Goal: Find specific page/section

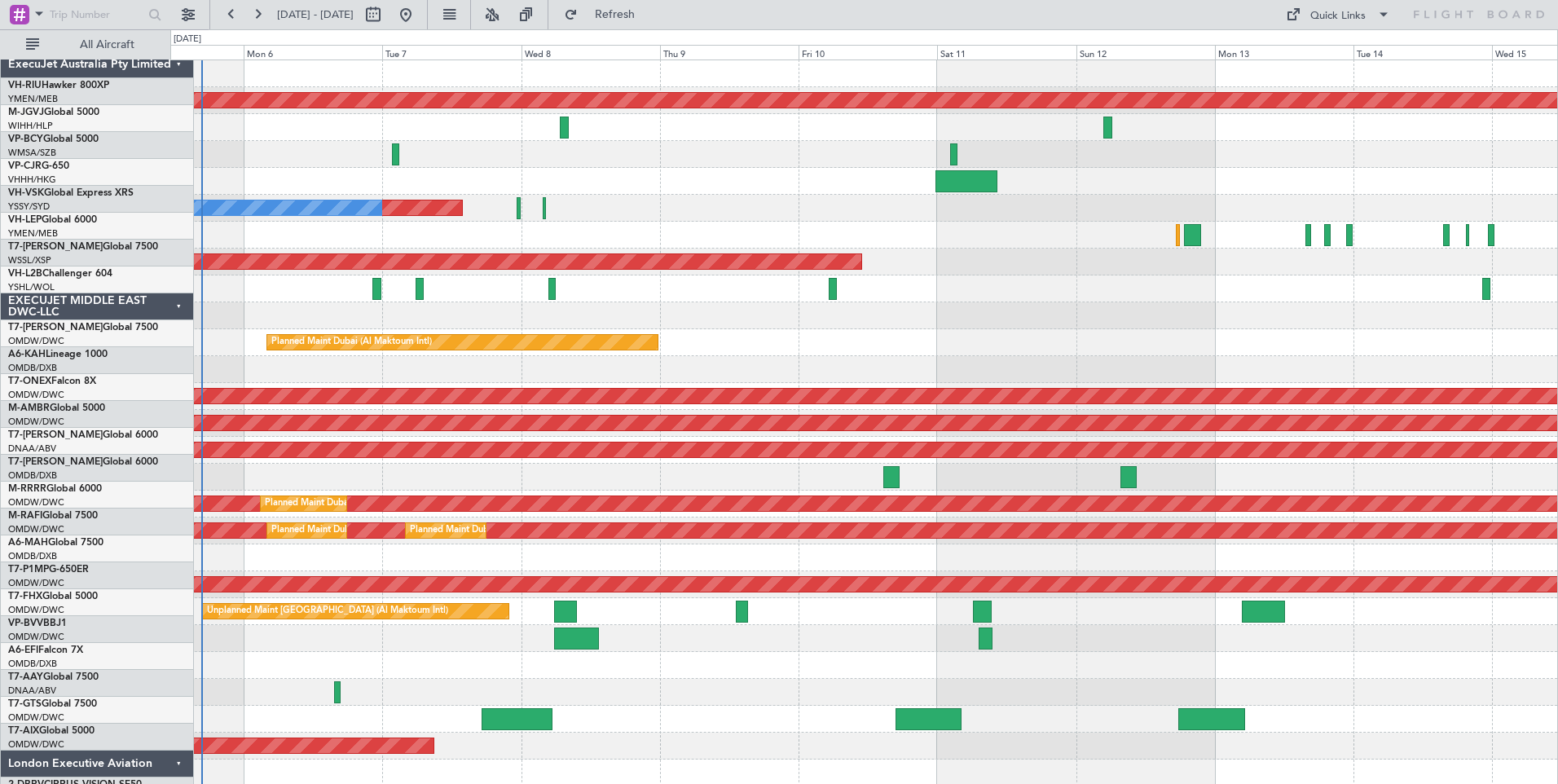
click at [143, 56] on div "ExecuJet Australia Pty Limited" at bounding box center [98, 65] width 193 height 27
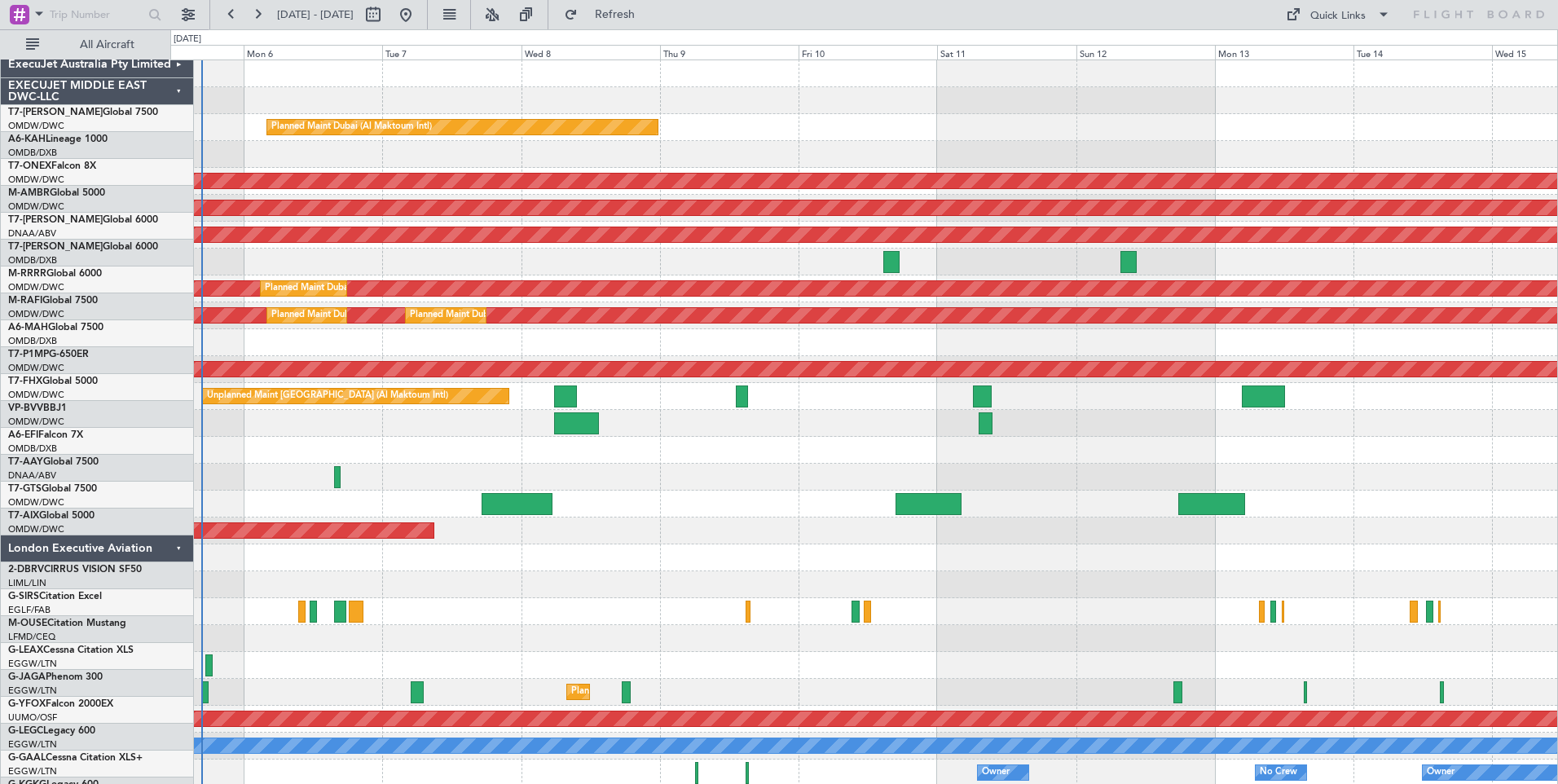
click at [141, 78] on div "EXECUJET MIDDLE EAST DWC-LLC" at bounding box center [98, 91] width 193 height 27
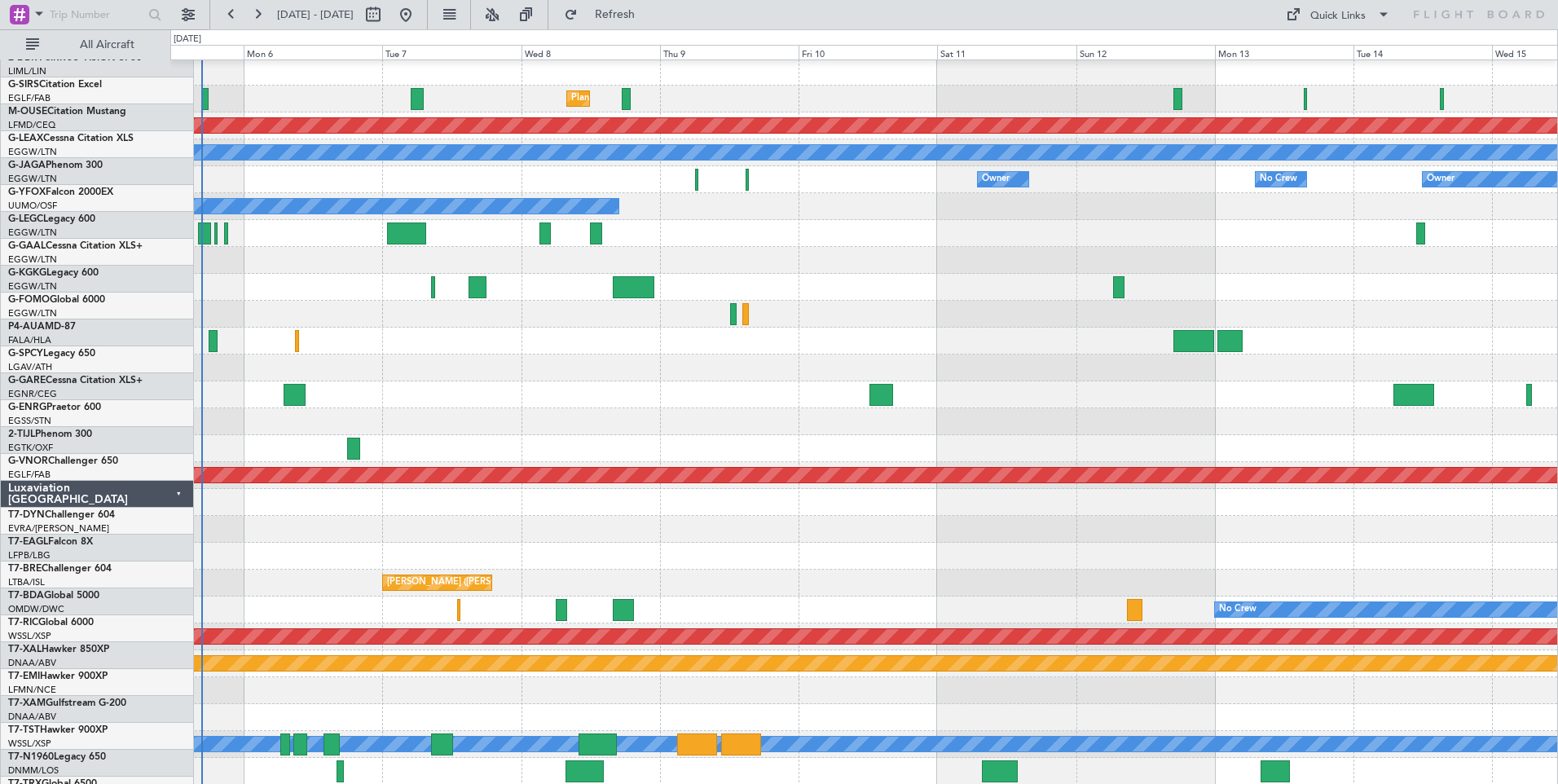
scroll to position [163, 0]
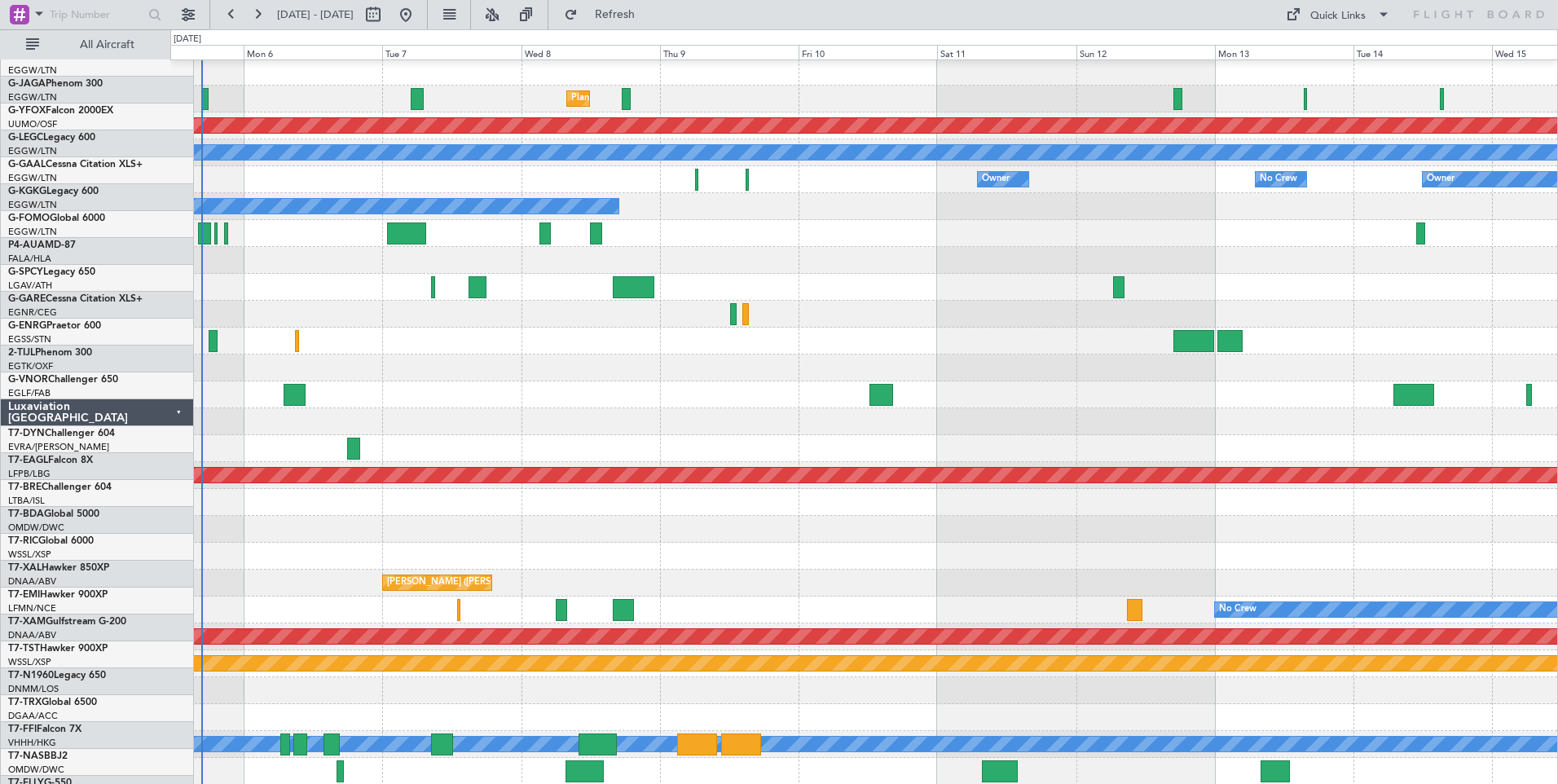
click at [146, 399] on div "Luxaviation [GEOGRAPHIC_DATA]" at bounding box center [98, 412] width 193 height 27
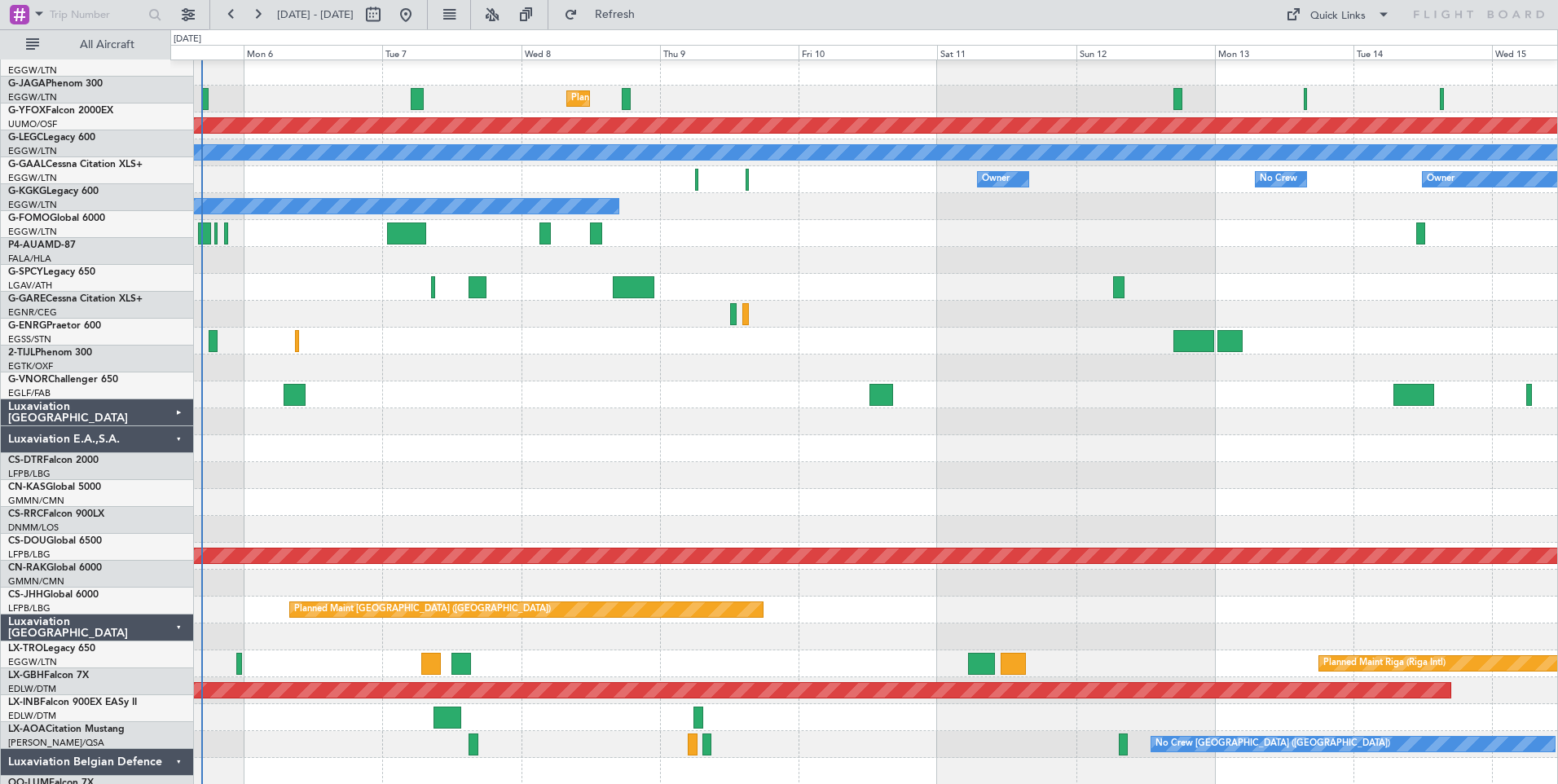
click at [148, 426] on div "Luxaviation E.A.,S.A." at bounding box center [98, 439] width 193 height 27
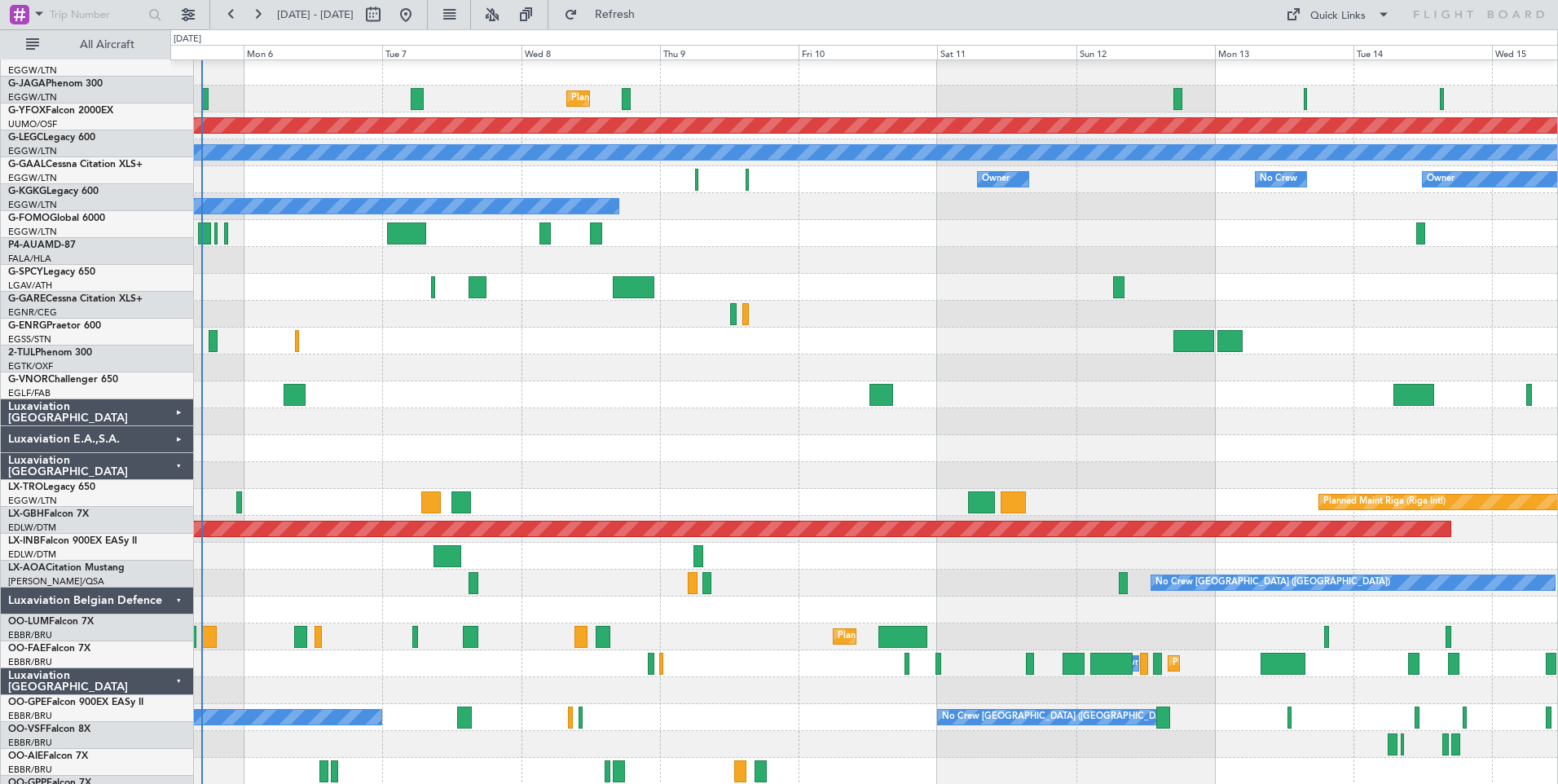
click at [142, 453] on div "Luxaviation [GEOGRAPHIC_DATA]" at bounding box center [98, 466] width 193 height 27
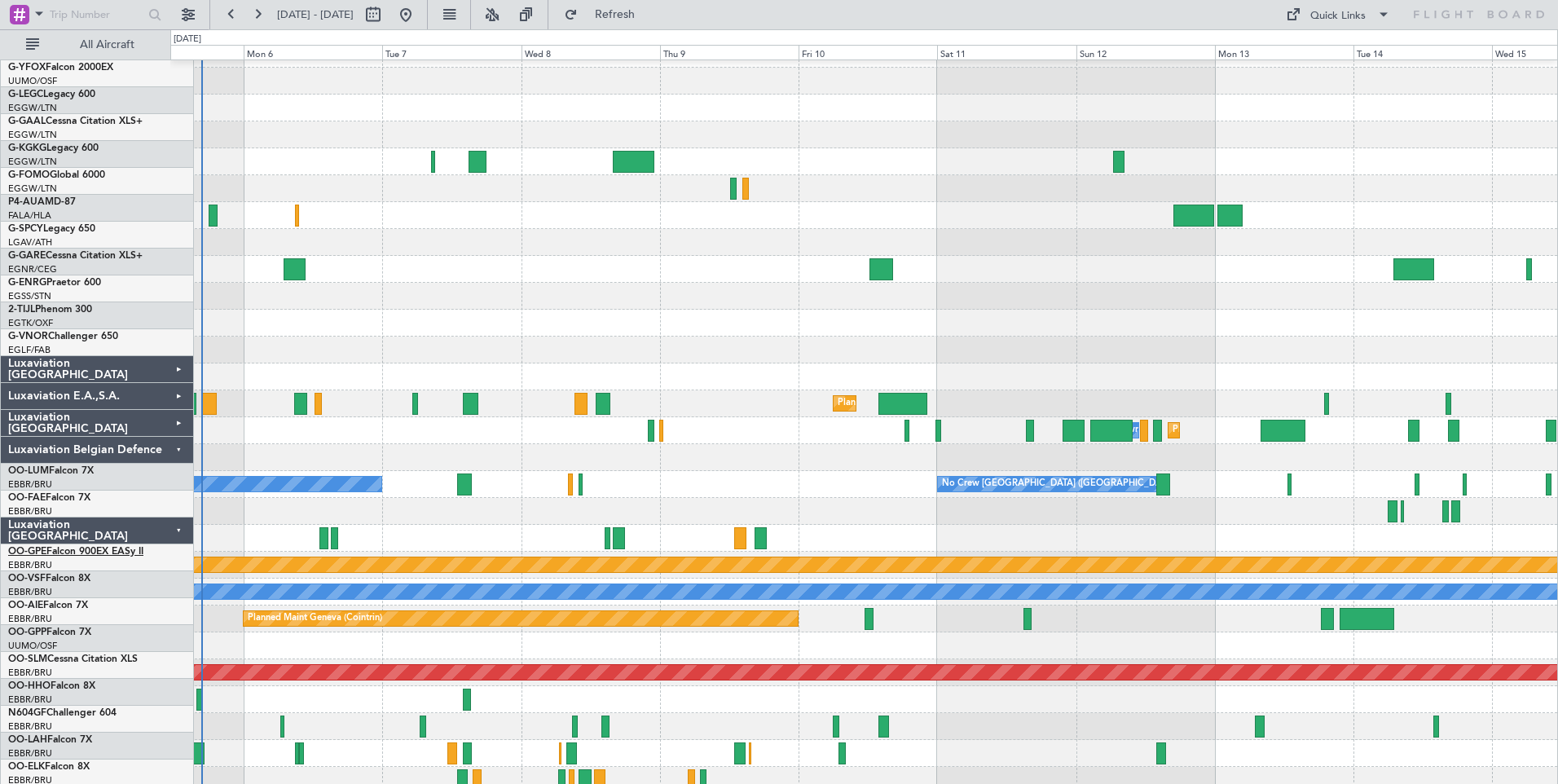
scroll to position [294, 0]
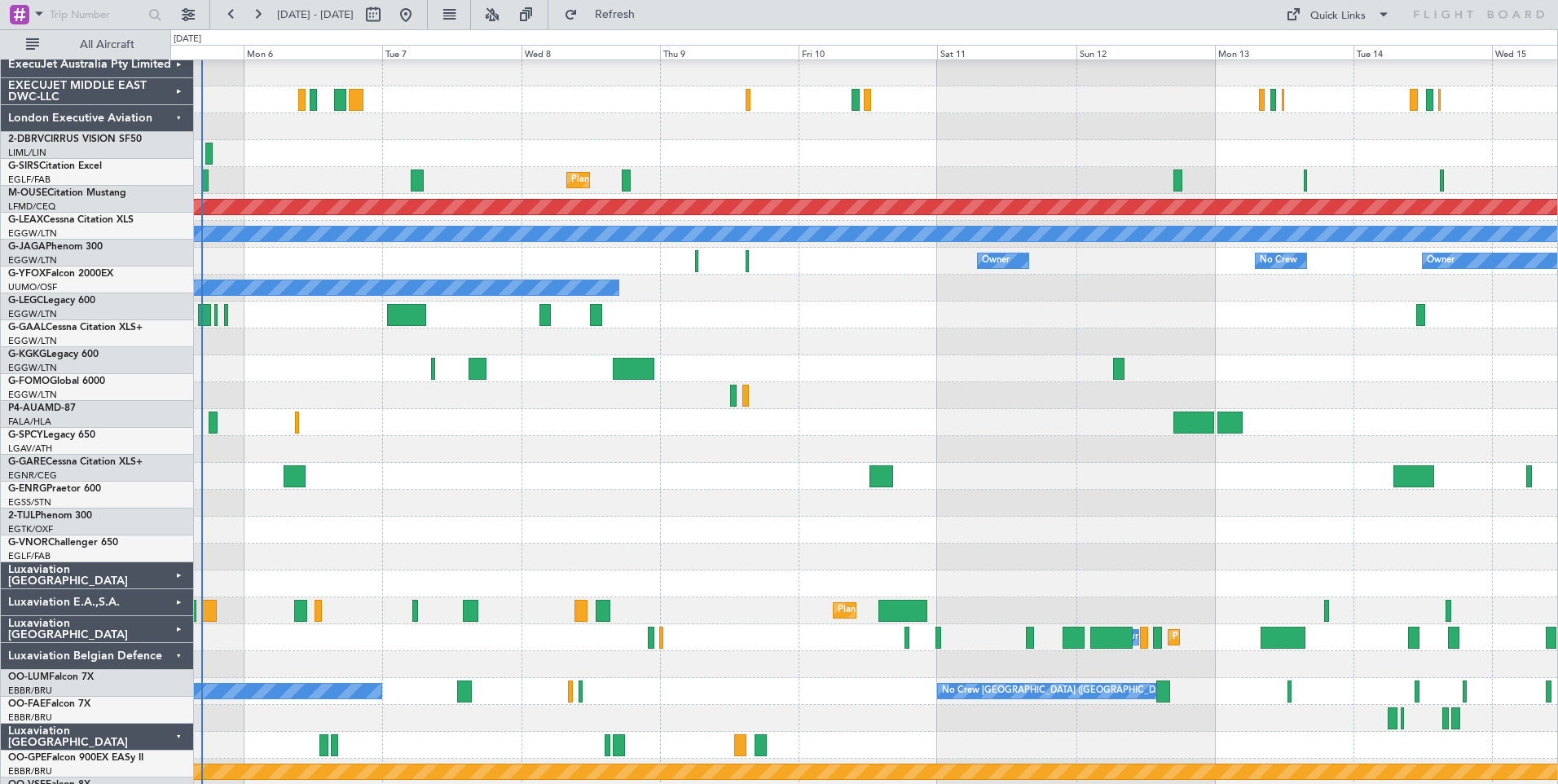
scroll to position [82, 0]
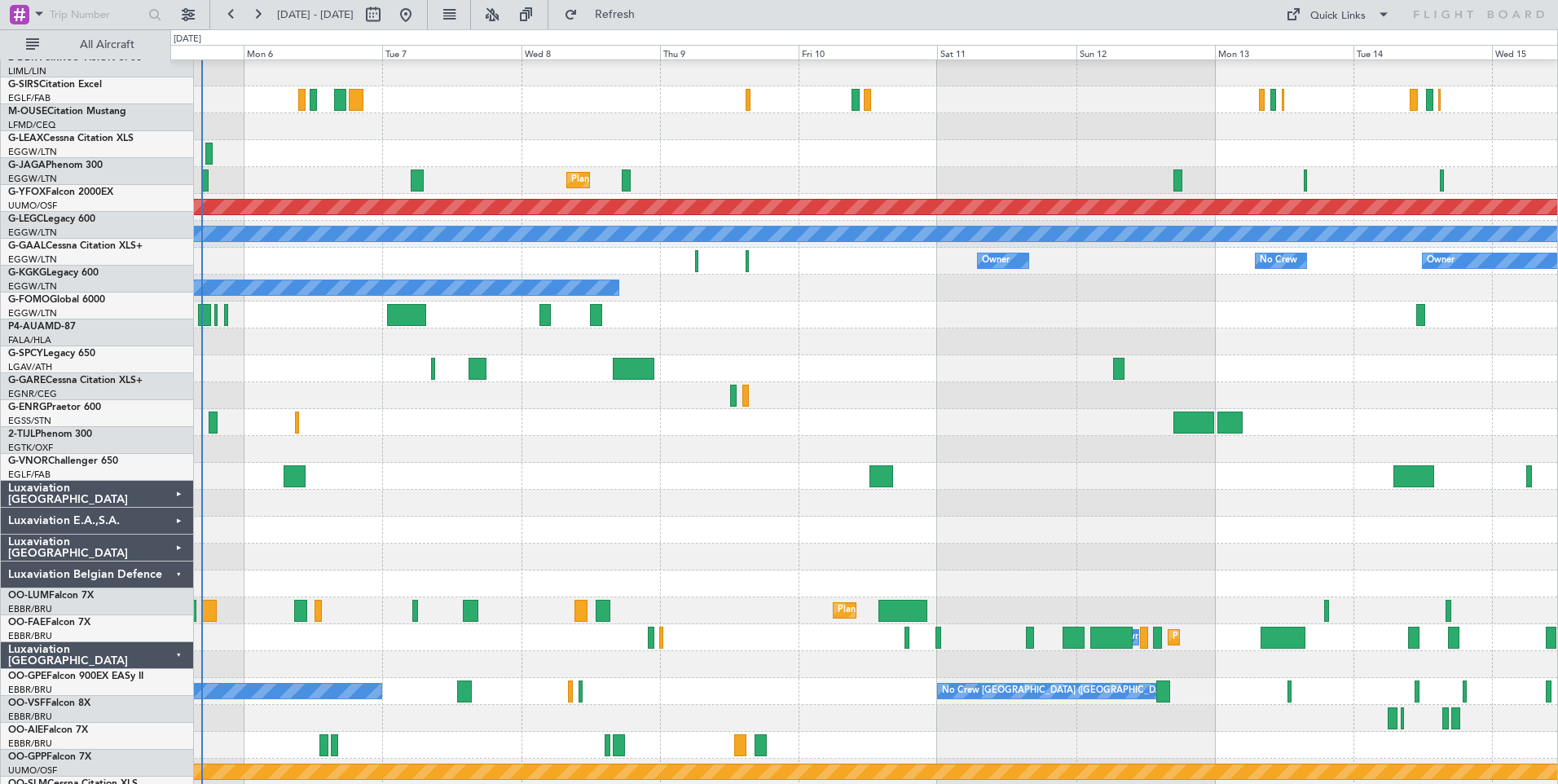
click at [142, 561] on div "Luxaviation Belgian Defence" at bounding box center [98, 574] width 193 height 27
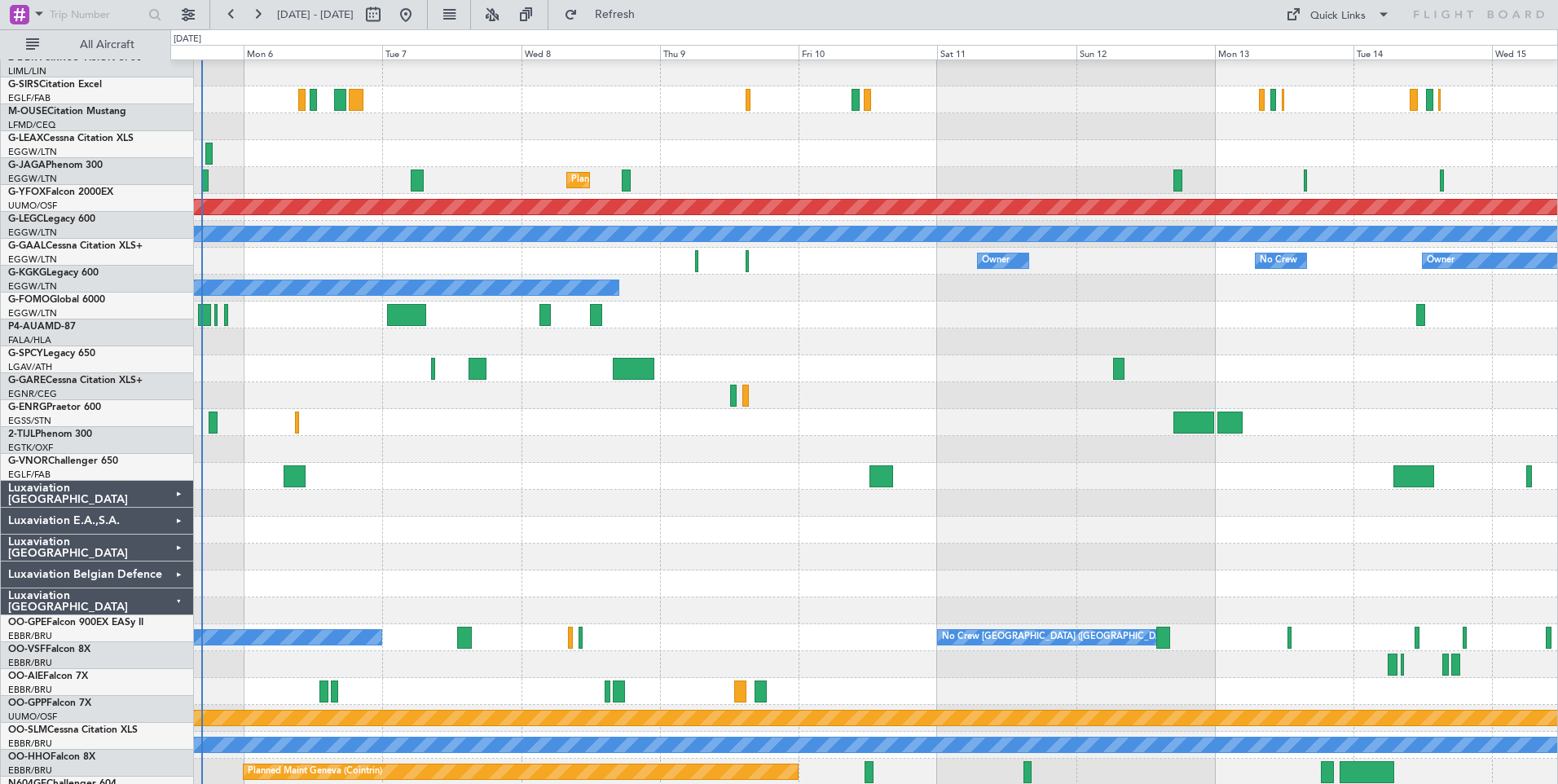
scroll to position [0, 0]
